Goal: Information Seeking & Learning: Understand process/instructions

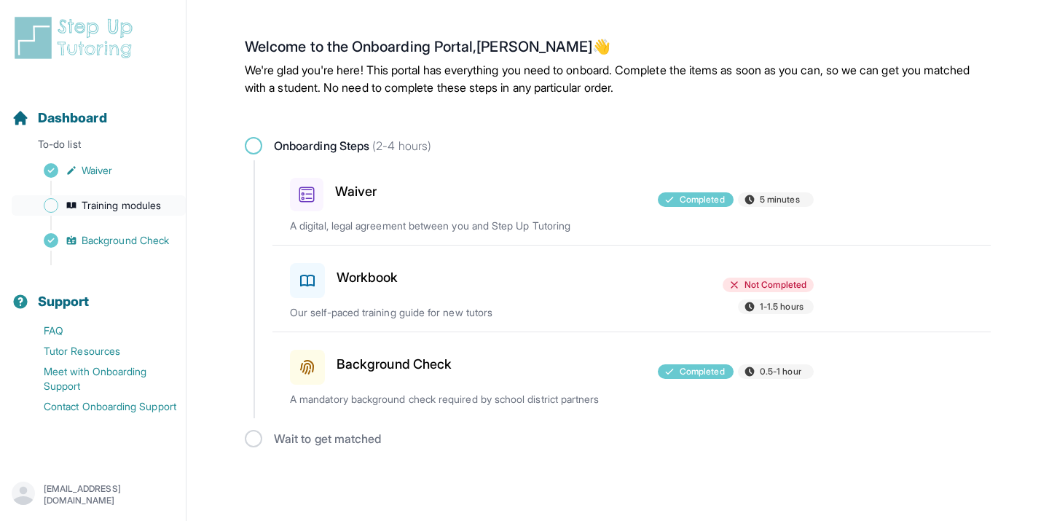
click at [108, 208] on span "Training modules" at bounding box center [121, 205] width 79 height 15
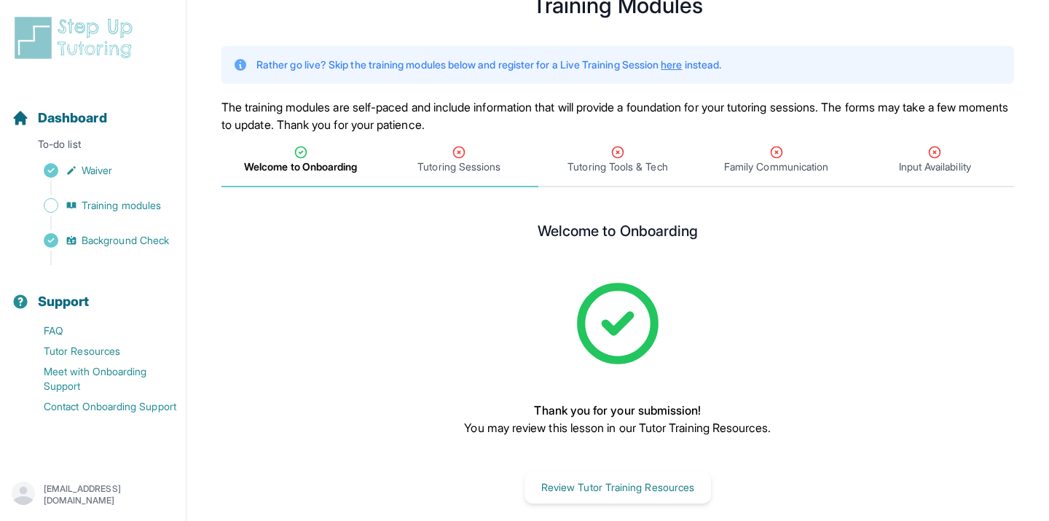
click at [454, 171] on span "Tutoring Sessions" at bounding box center [458, 166] width 83 height 15
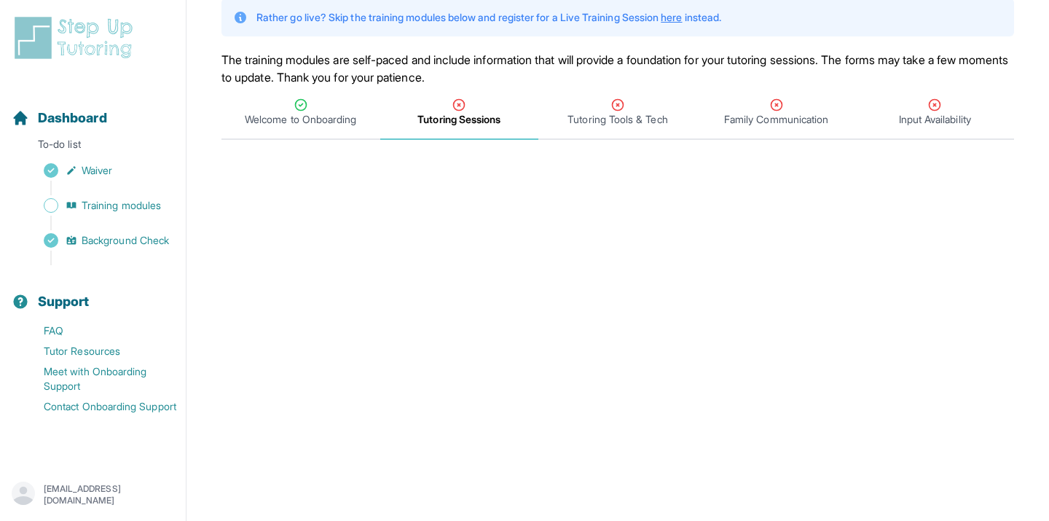
scroll to position [98, 0]
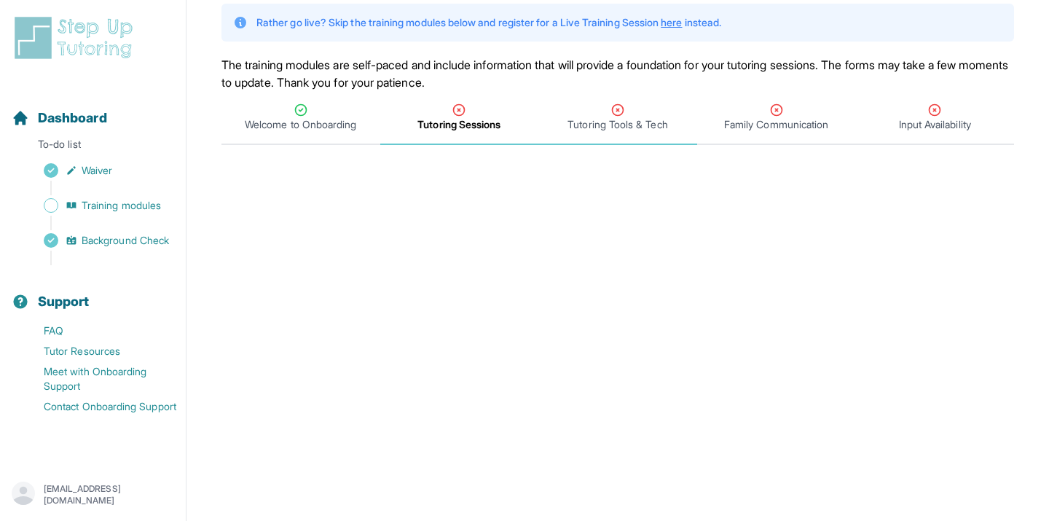
click at [644, 121] on span "Tutoring Tools & Tech" at bounding box center [617, 124] width 100 height 15
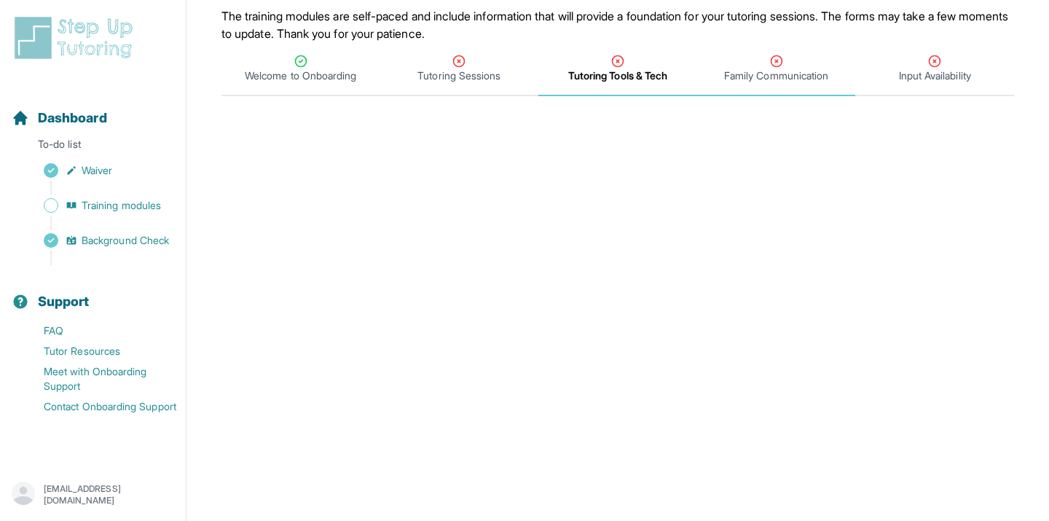
scroll to position [147, 0]
click at [499, 66] on div "Tutoring Sessions" at bounding box center [459, 68] width 153 height 29
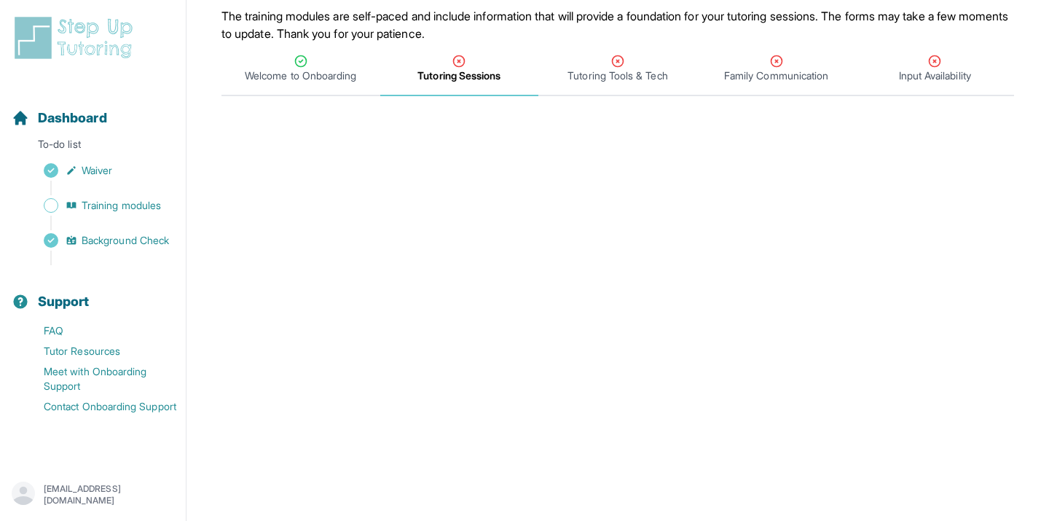
click at [486, 60] on div "Tutoring Sessions" at bounding box center [459, 68] width 153 height 29
click at [925, 73] on span "Input Availability" at bounding box center [935, 75] width 72 height 15
click at [457, 61] on icon "Tabs" at bounding box center [458, 61] width 15 height 15
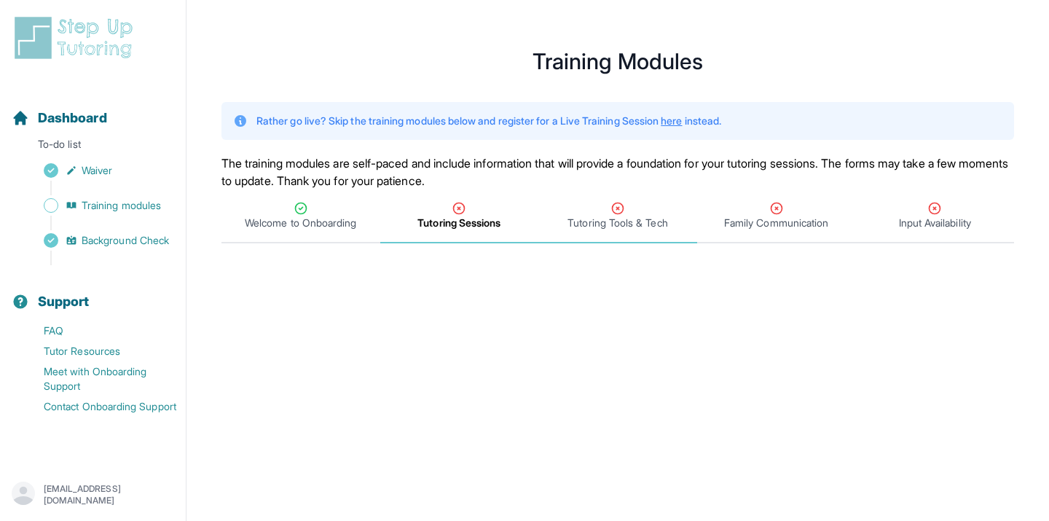
scroll to position [0, 0]
click at [682, 122] on link "here" at bounding box center [670, 120] width 21 height 12
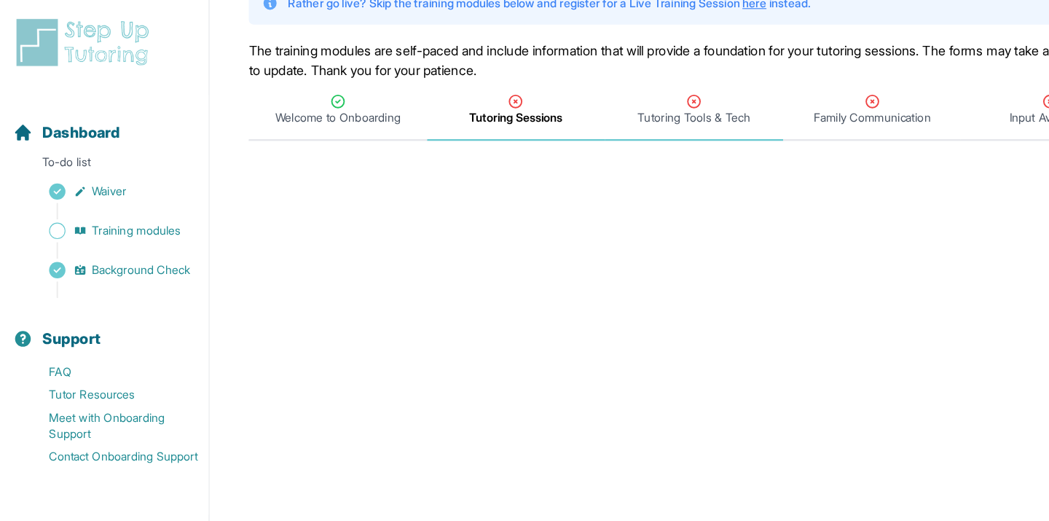
scroll to position [116, 0]
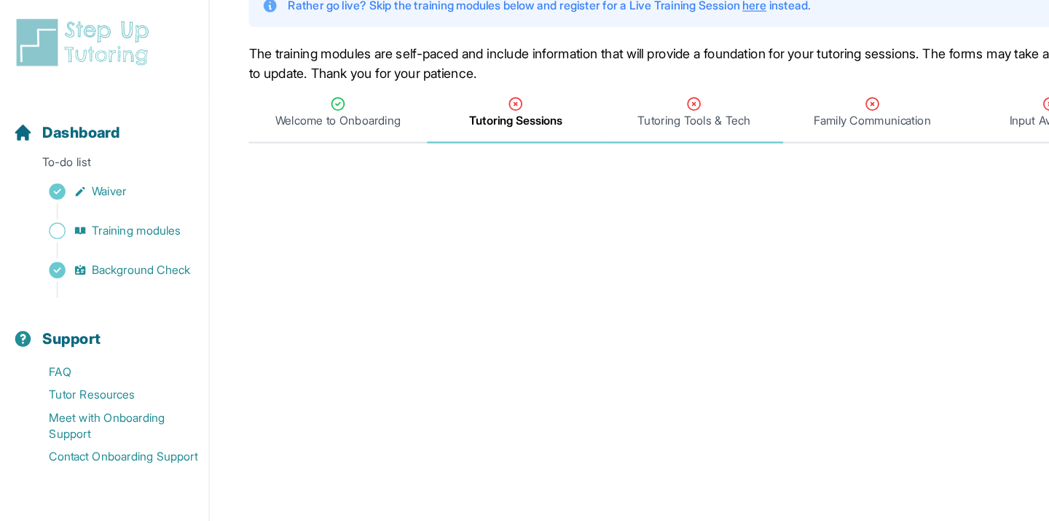
click at [590, 104] on span "Tutoring Tools & Tech" at bounding box center [617, 107] width 100 height 15
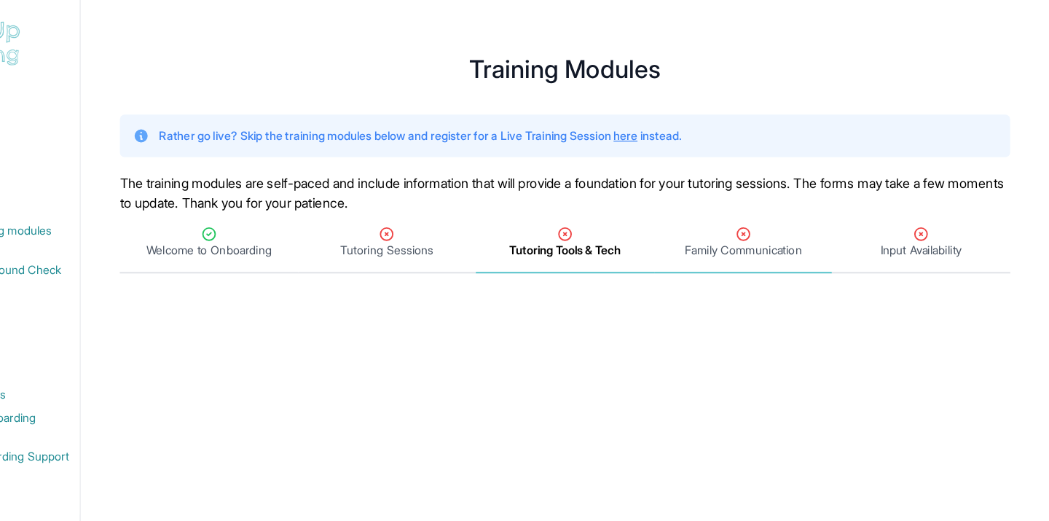
scroll to position [0, 0]
click at [417, 217] on span "Tutoring Sessions" at bounding box center [458, 223] width 83 height 15
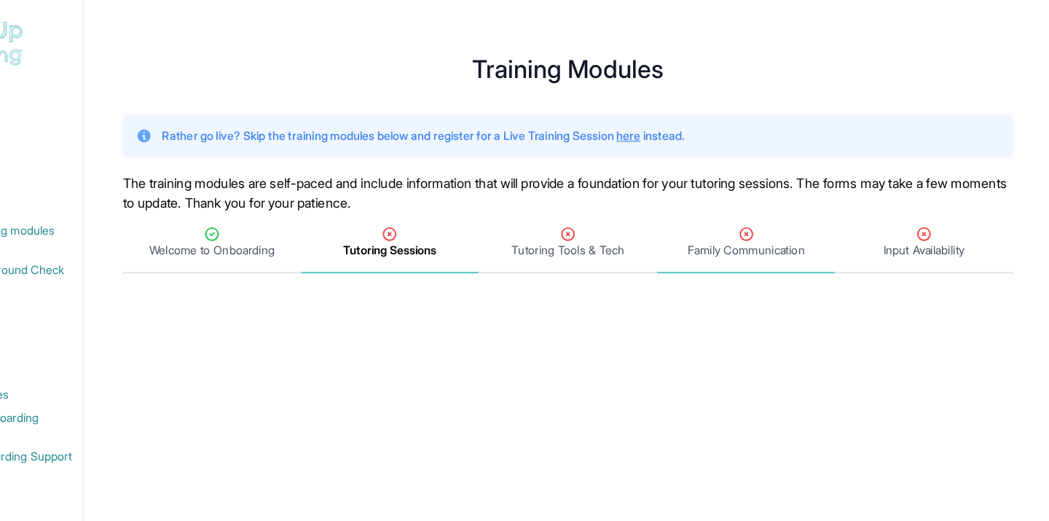
click at [724, 224] on span "Family Communication" at bounding box center [776, 223] width 104 height 15
click at [700, 205] on div "Family Communication" at bounding box center [776, 215] width 153 height 29
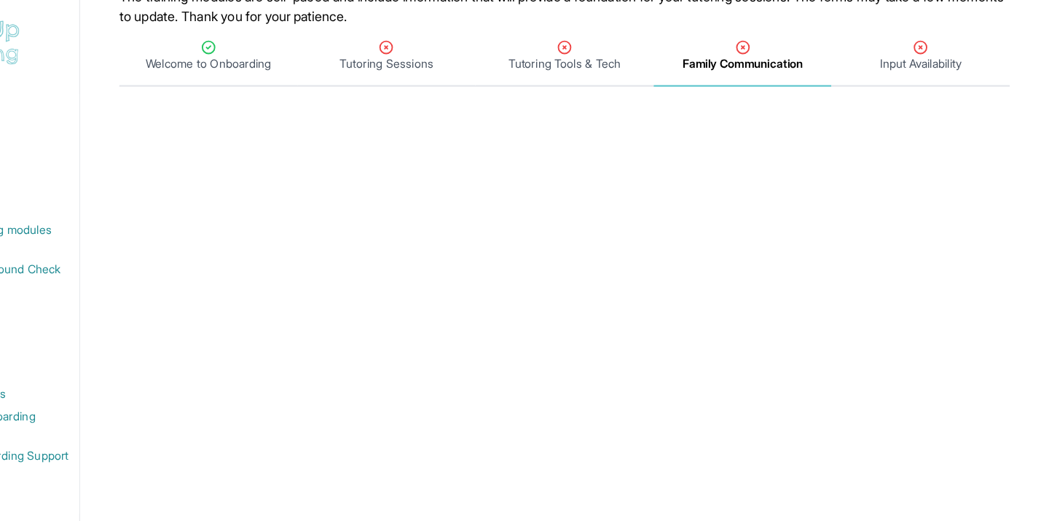
scroll to position [165, 0]
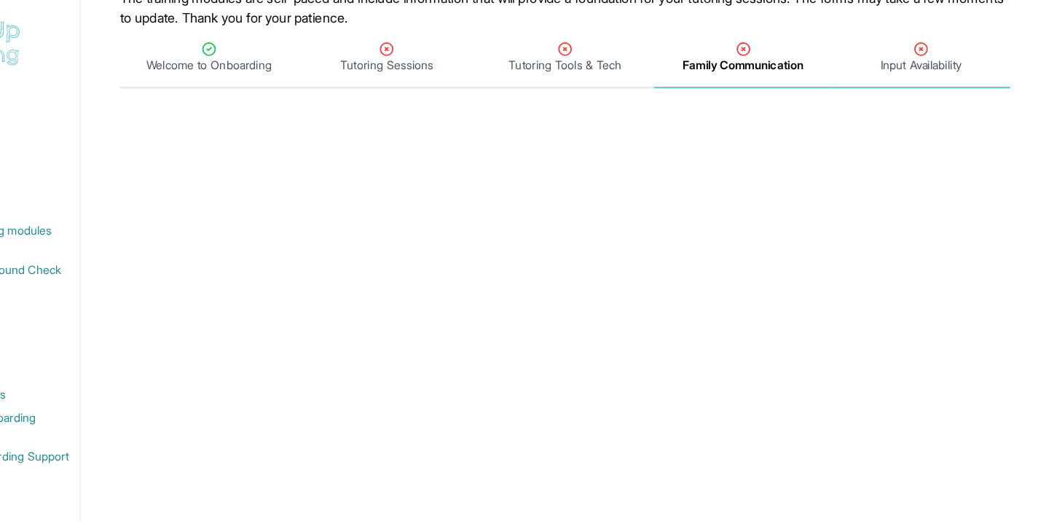
click at [858, 47] on div "Input Availability" at bounding box center [934, 50] width 153 height 29
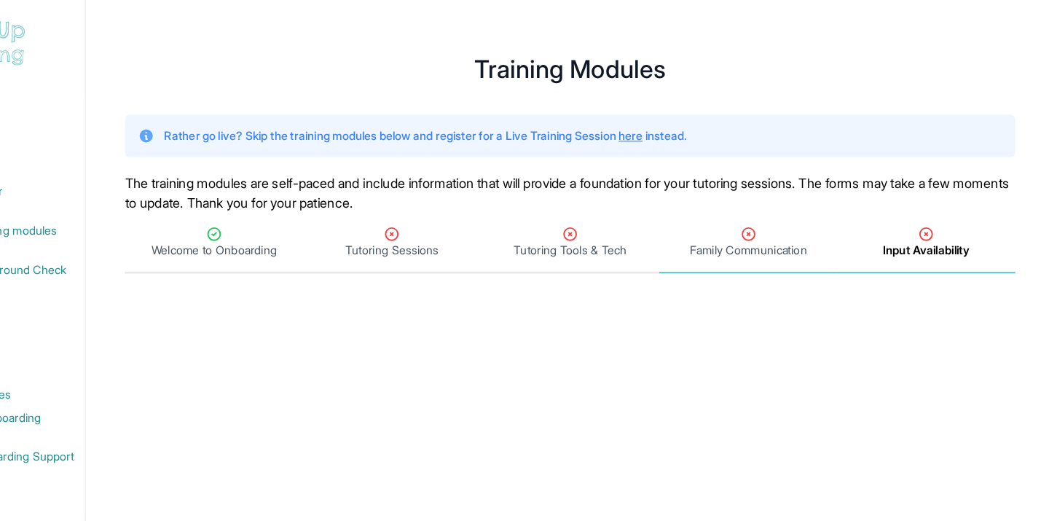
scroll to position [0, 0]
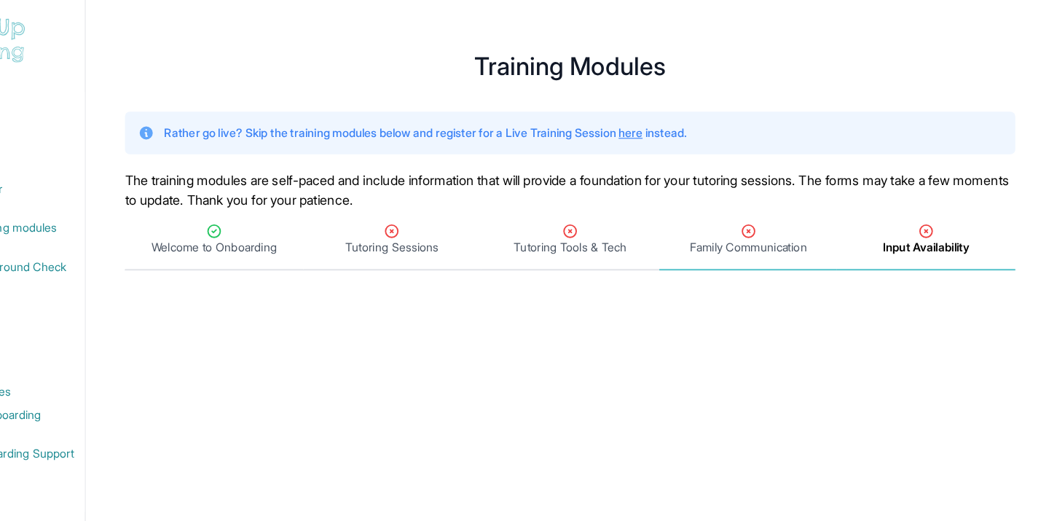
click at [700, 212] on div "Family Communication" at bounding box center [776, 215] width 153 height 29
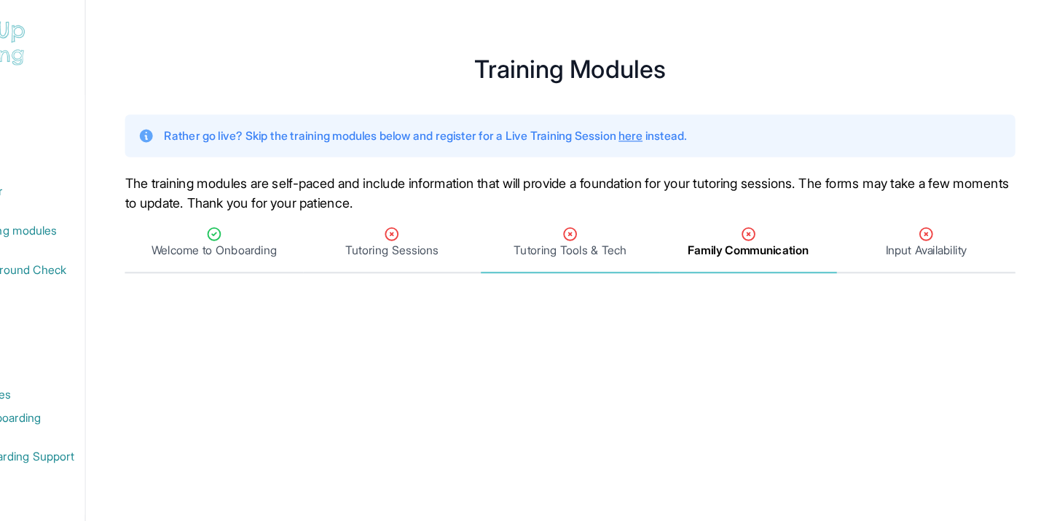
click at [541, 206] on div "Tutoring Tools & Tech" at bounding box center [617, 215] width 153 height 29
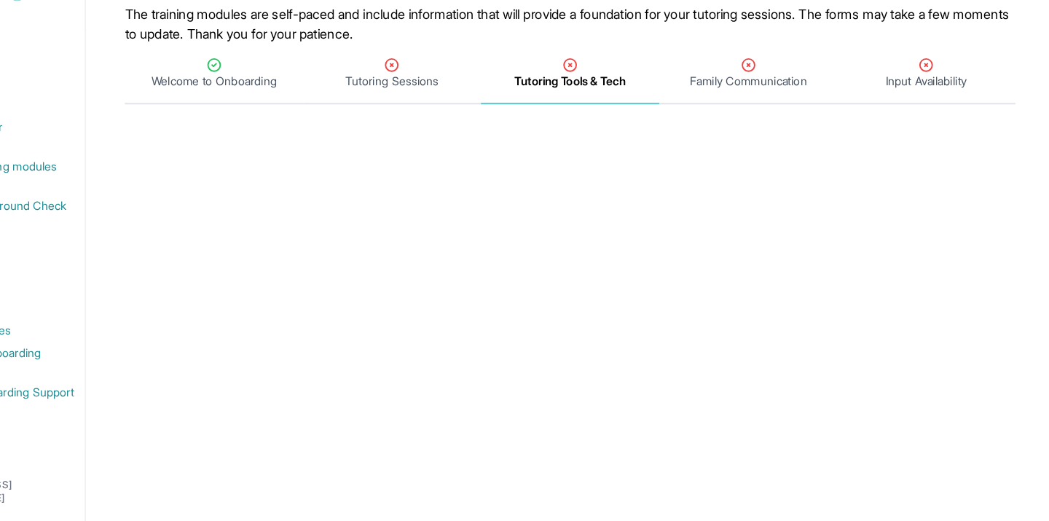
scroll to position [112, 0]
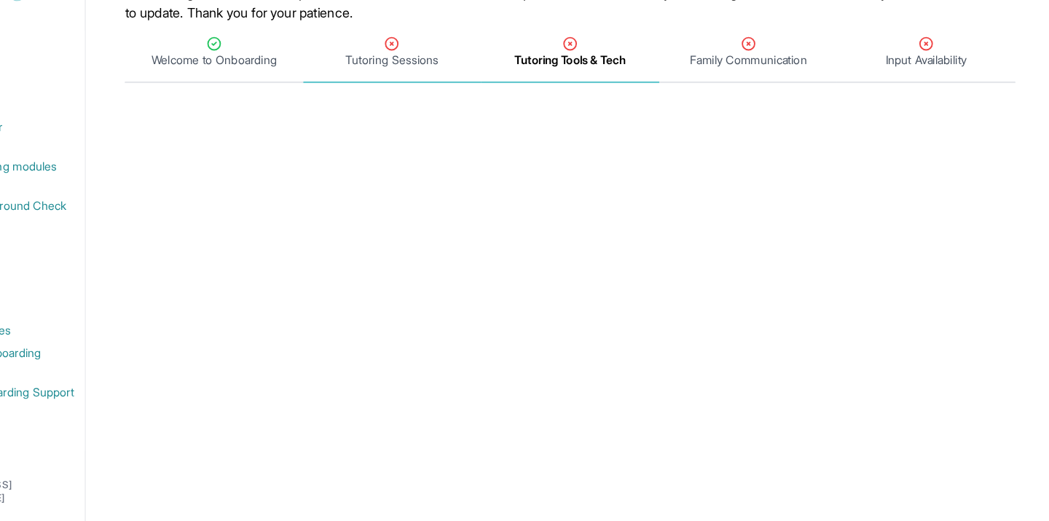
click at [417, 103] on span "Tutoring Sessions" at bounding box center [458, 110] width 83 height 15
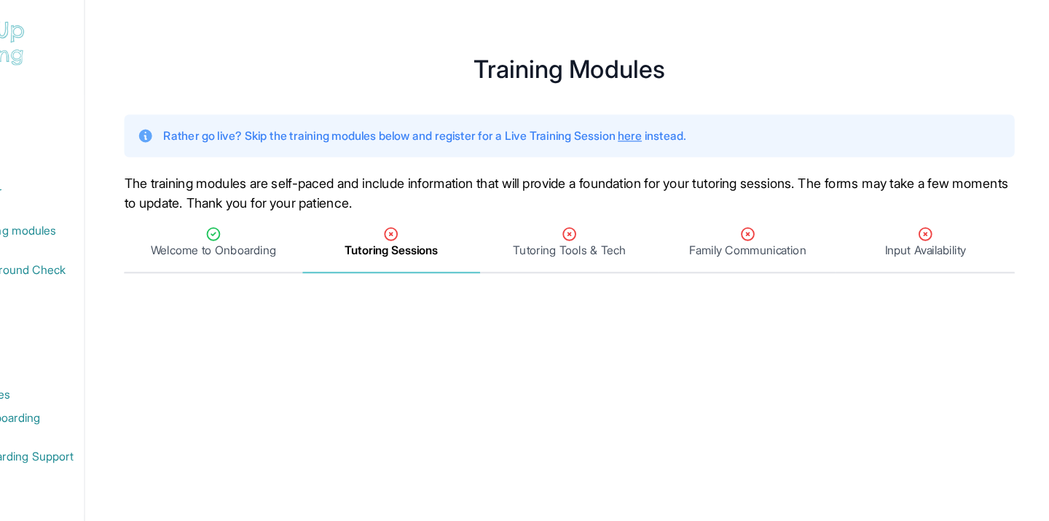
scroll to position [0, 0]
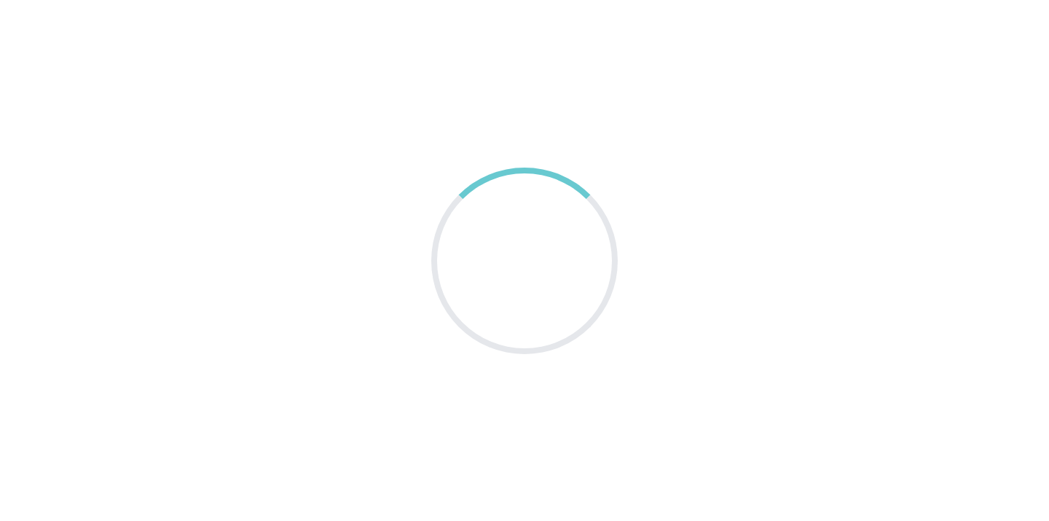
scroll to position [0, 111]
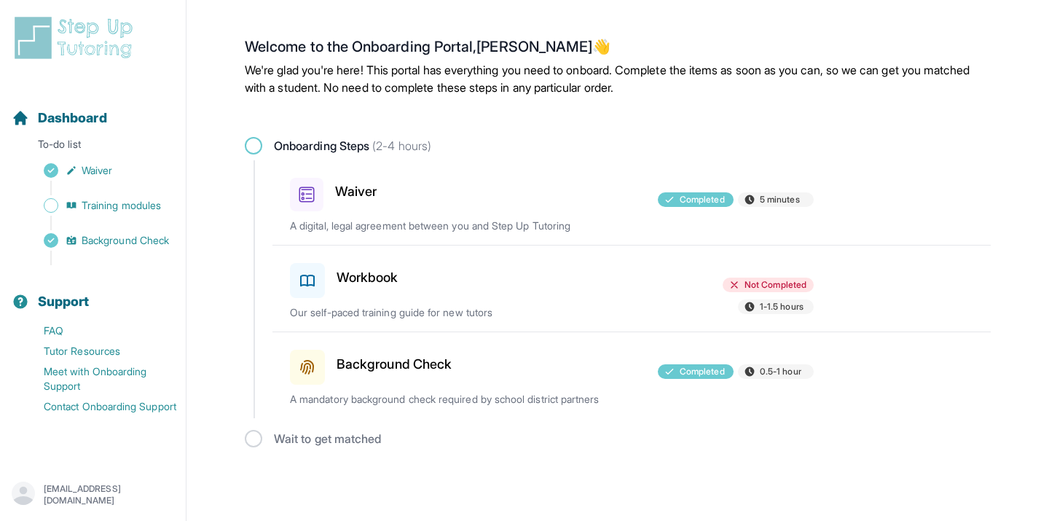
click at [516, 277] on div at bounding box center [552, 277] width 170 height 41
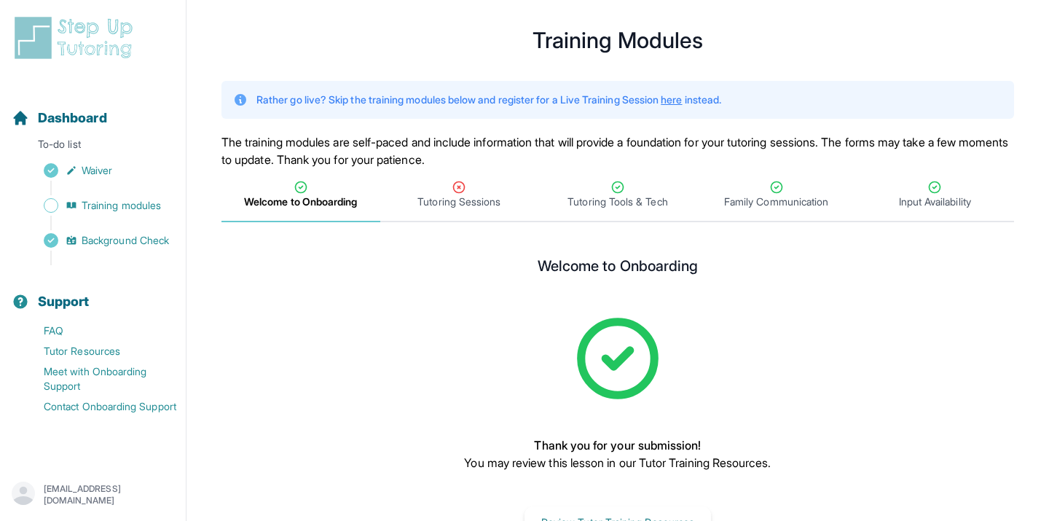
scroll to position [23, 0]
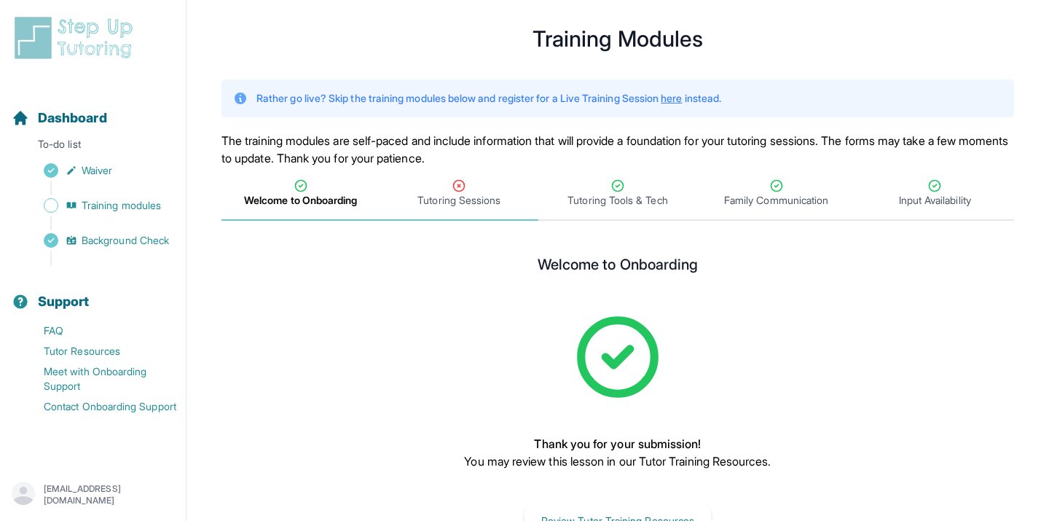
click at [473, 199] on span "Tutoring Sessions" at bounding box center [458, 200] width 83 height 15
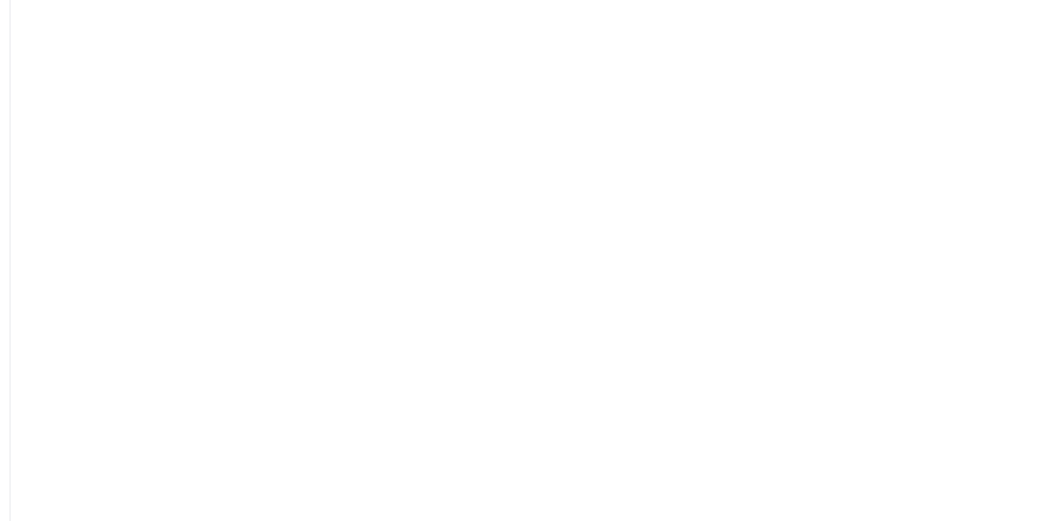
scroll to position [329, 0]
